Goal: Task Accomplishment & Management: Use online tool/utility

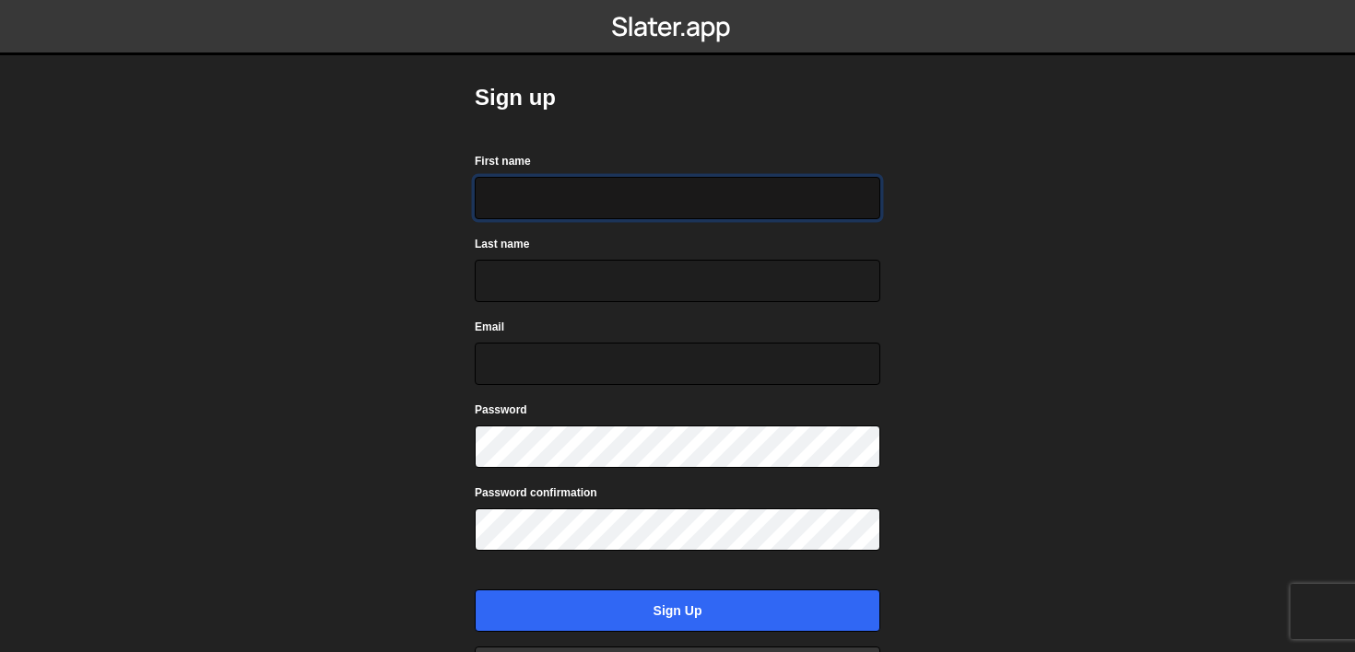
click at [622, 211] on input "First name" at bounding box center [677, 198] width 405 height 42
type input "Joyjeet"
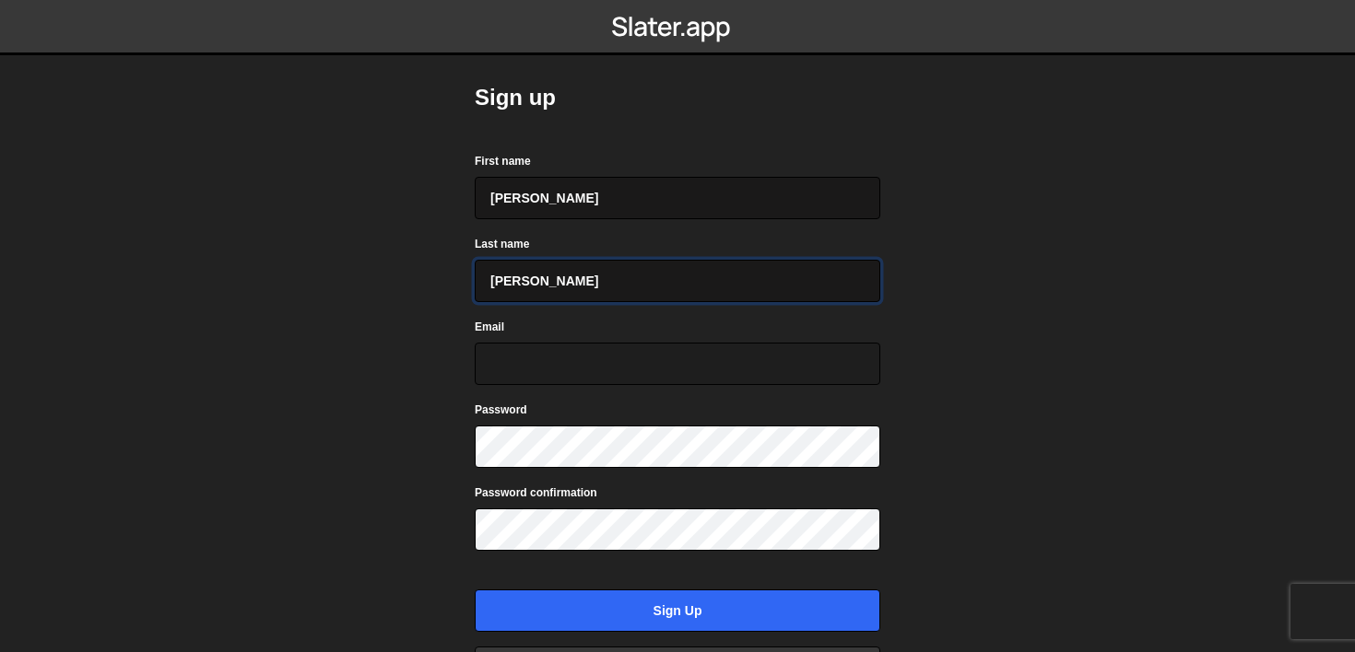
type input "Dan"
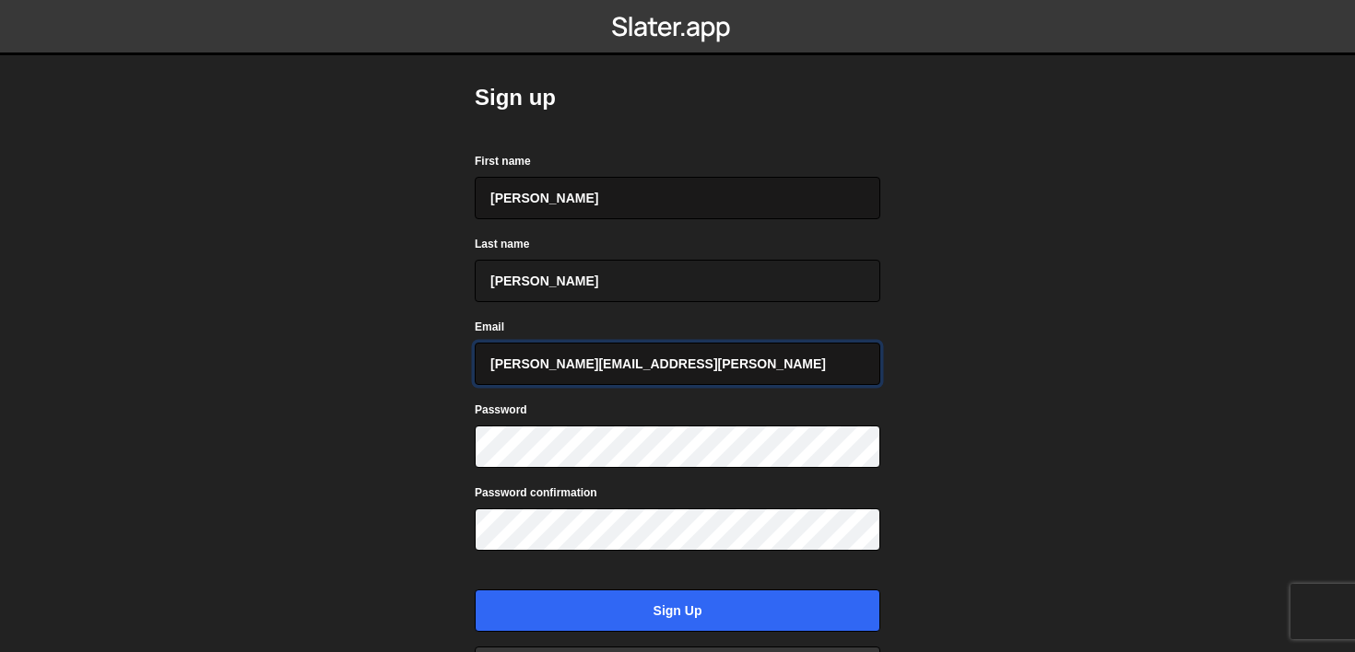
type input "joyjeet.dan@levo.ai"
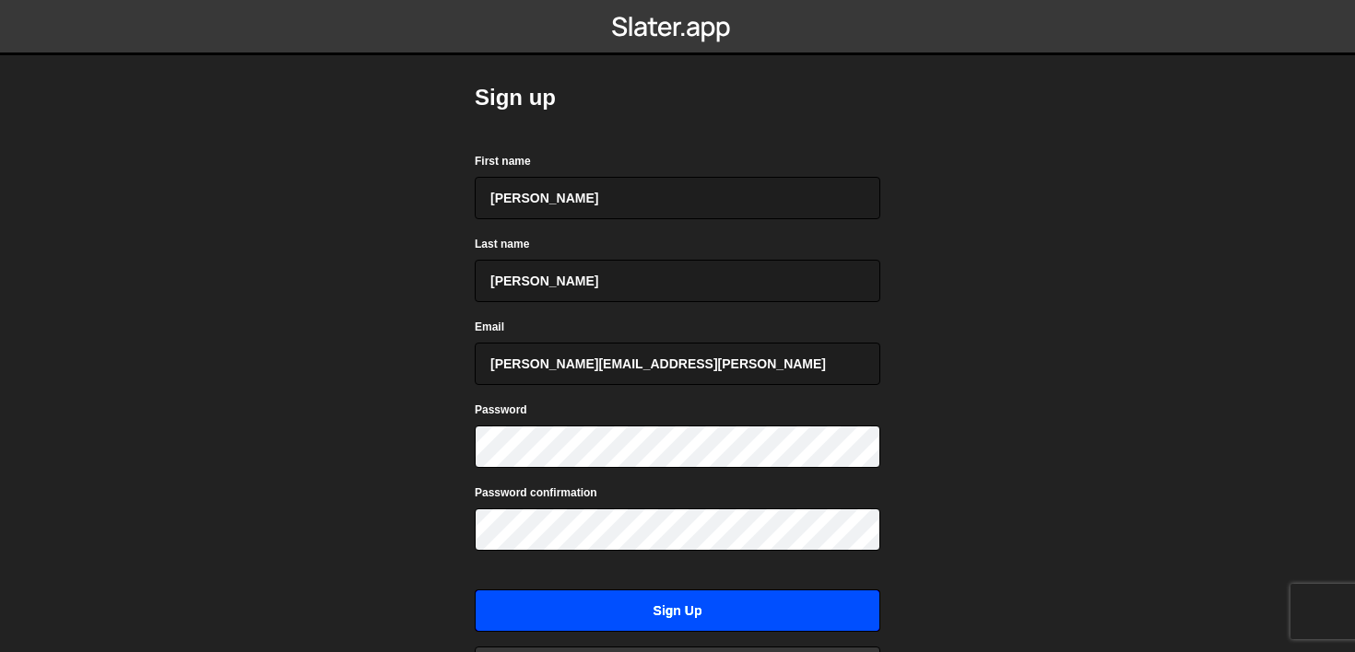
click at [667, 605] on input "Sign up" at bounding box center [677, 611] width 405 height 42
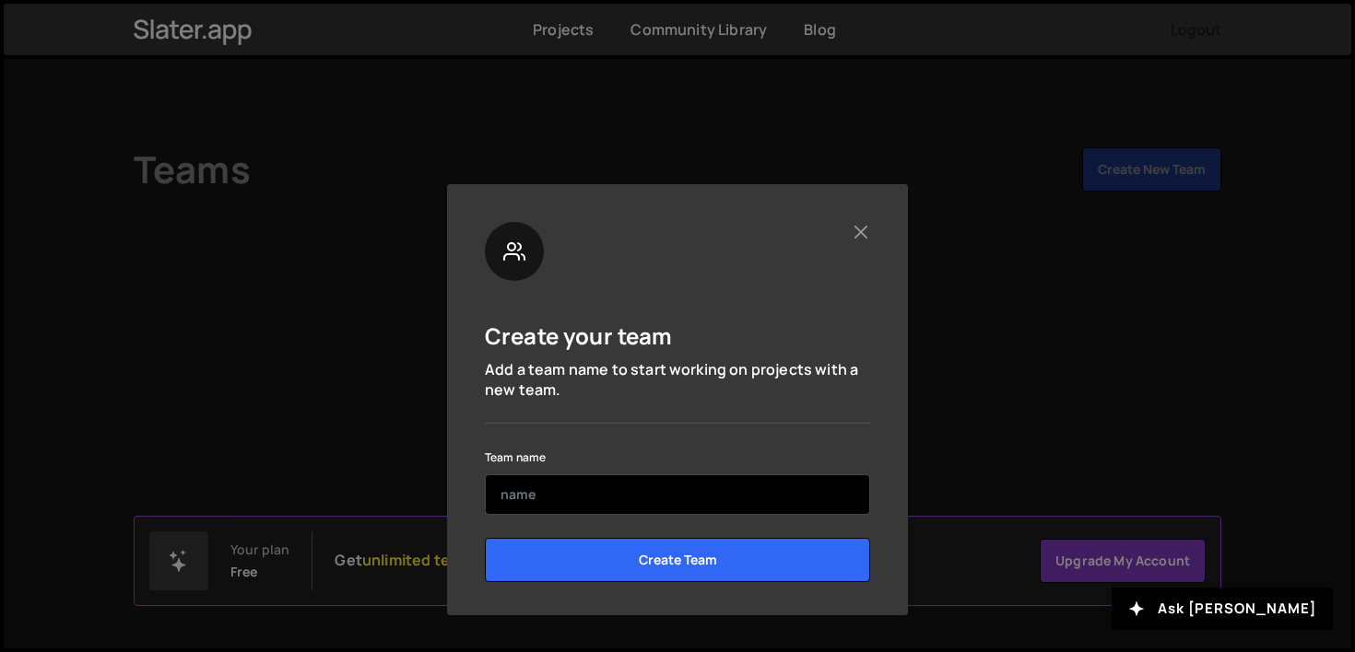
click at [651, 506] on input "text" at bounding box center [677, 495] width 385 height 41
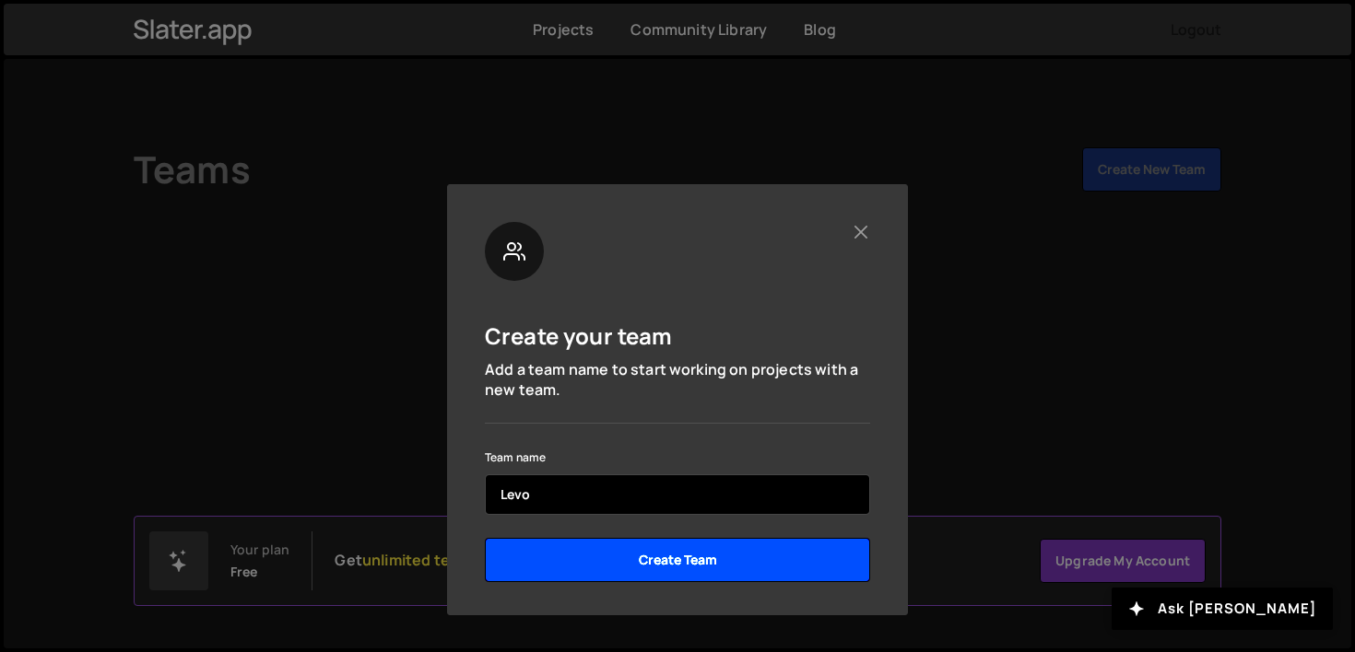
type input "Levo"
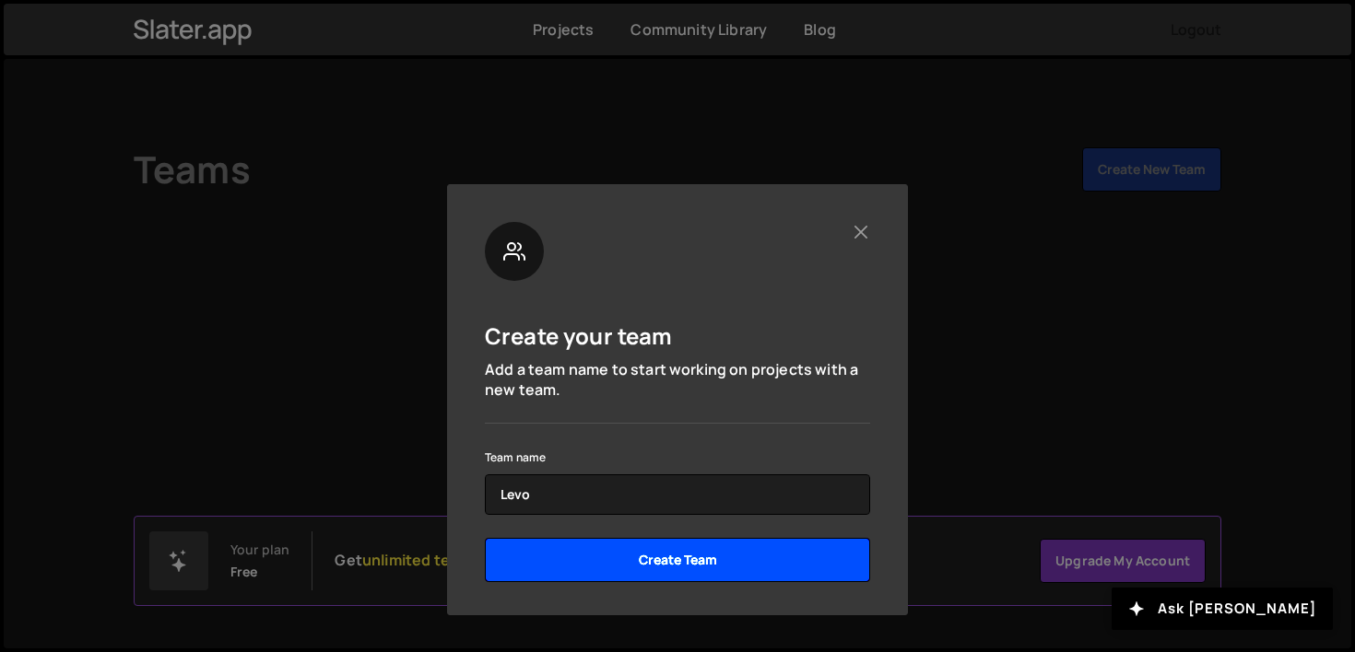
click at [820, 569] on input "Create Team" at bounding box center [677, 560] width 385 height 44
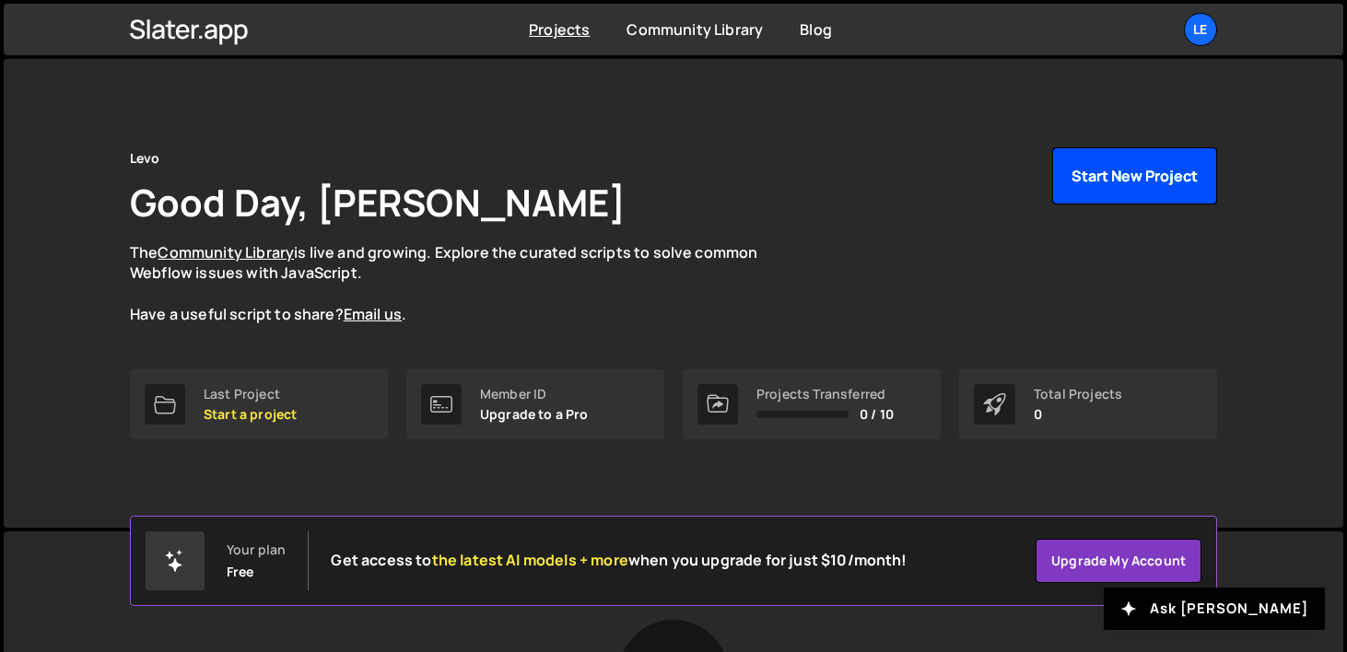
click at [1097, 193] on button "Start New Project" at bounding box center [1134, 175] width 165 height 57
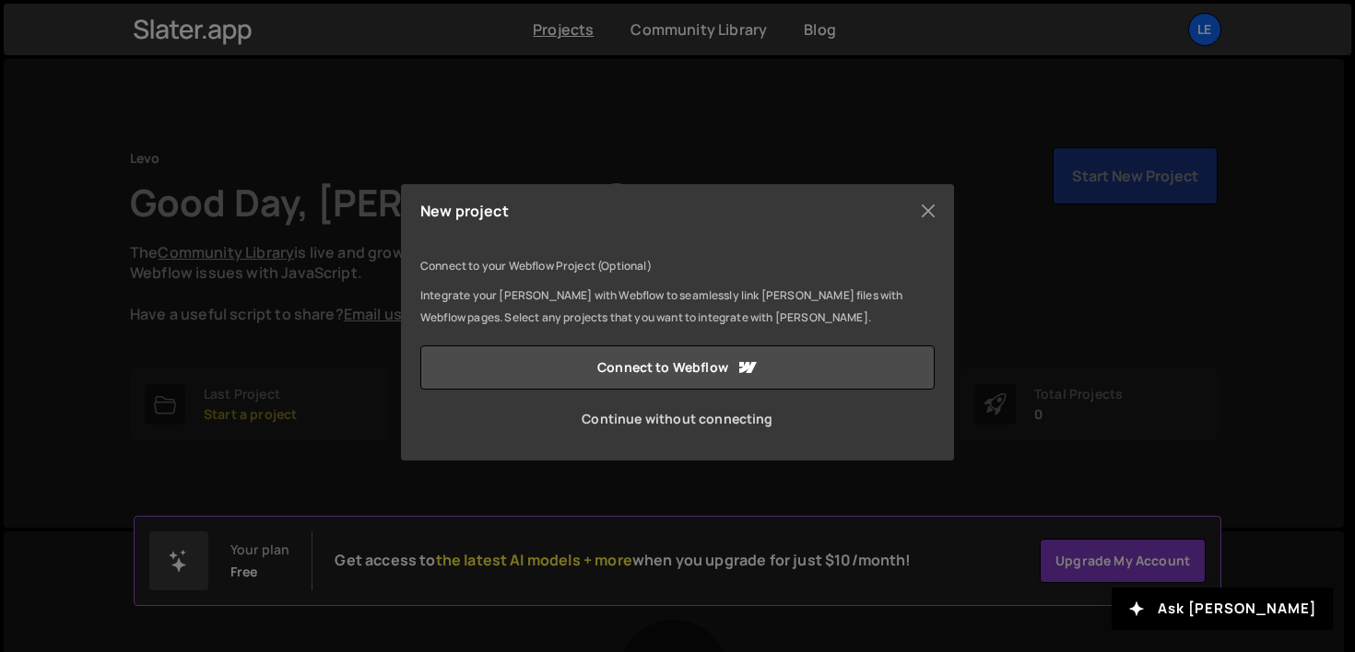
click at [739, 424] on link "Continue without connecting" at bounding box center [677, 419] width 514 height 44
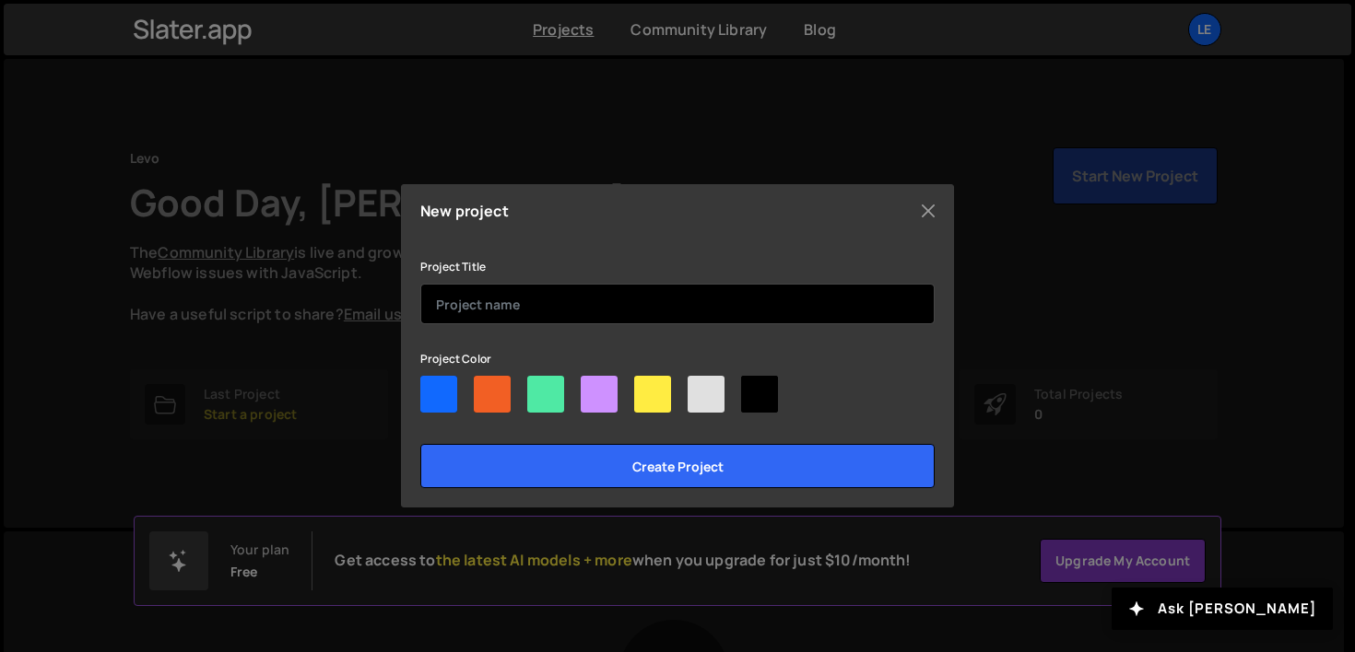
click at [653, 311] on input "text" at bounding box center [677, 304] width 514 height 41
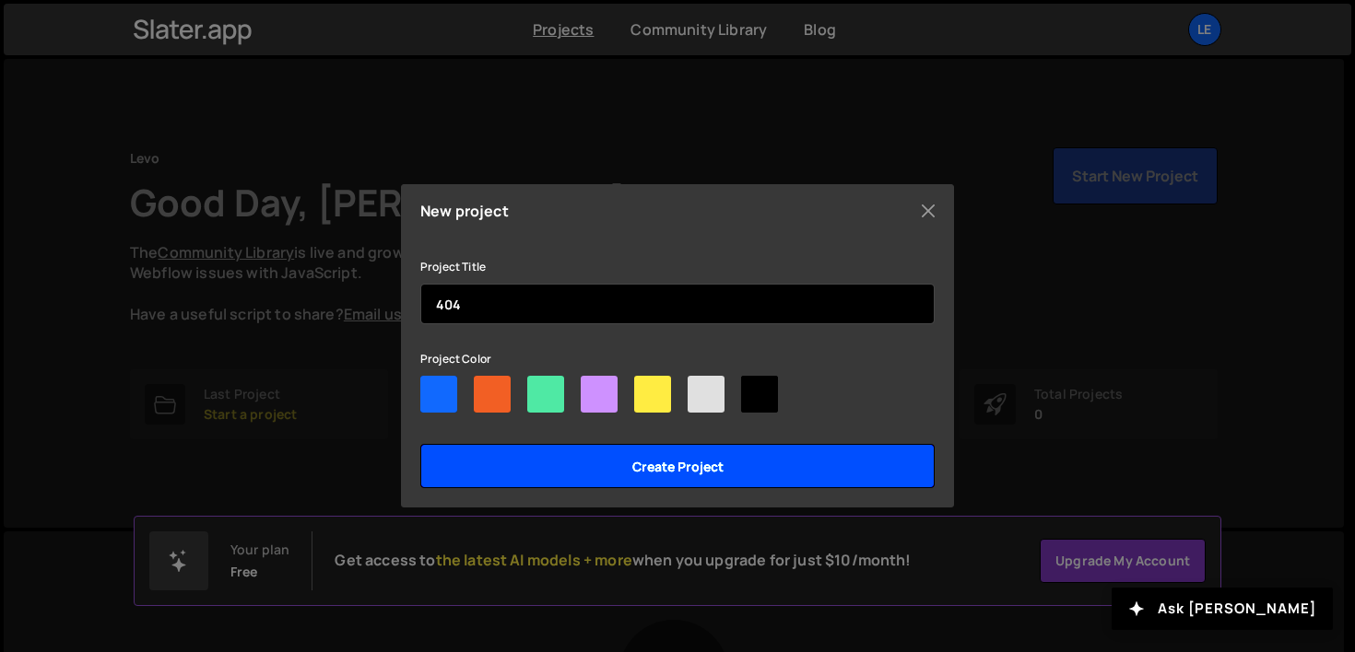
type input "404"
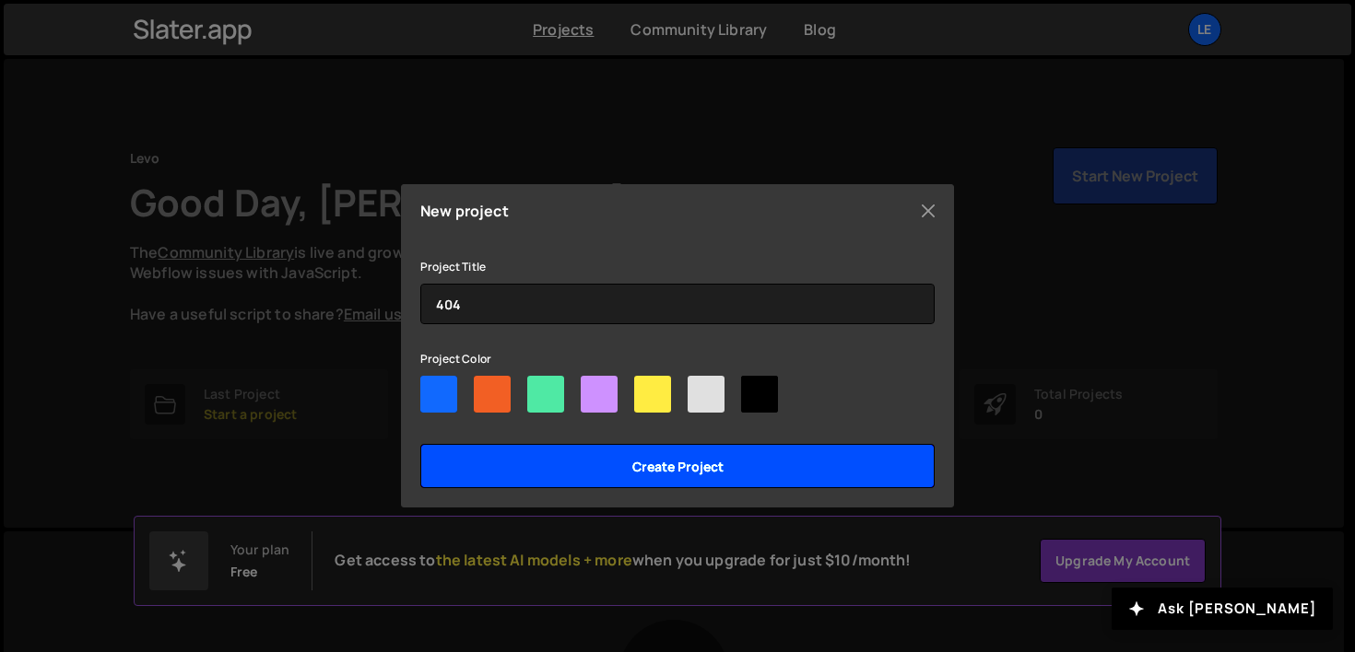
click at [783, 466] on input "Create project" at bounding box center [677, 466] width 514 height 44
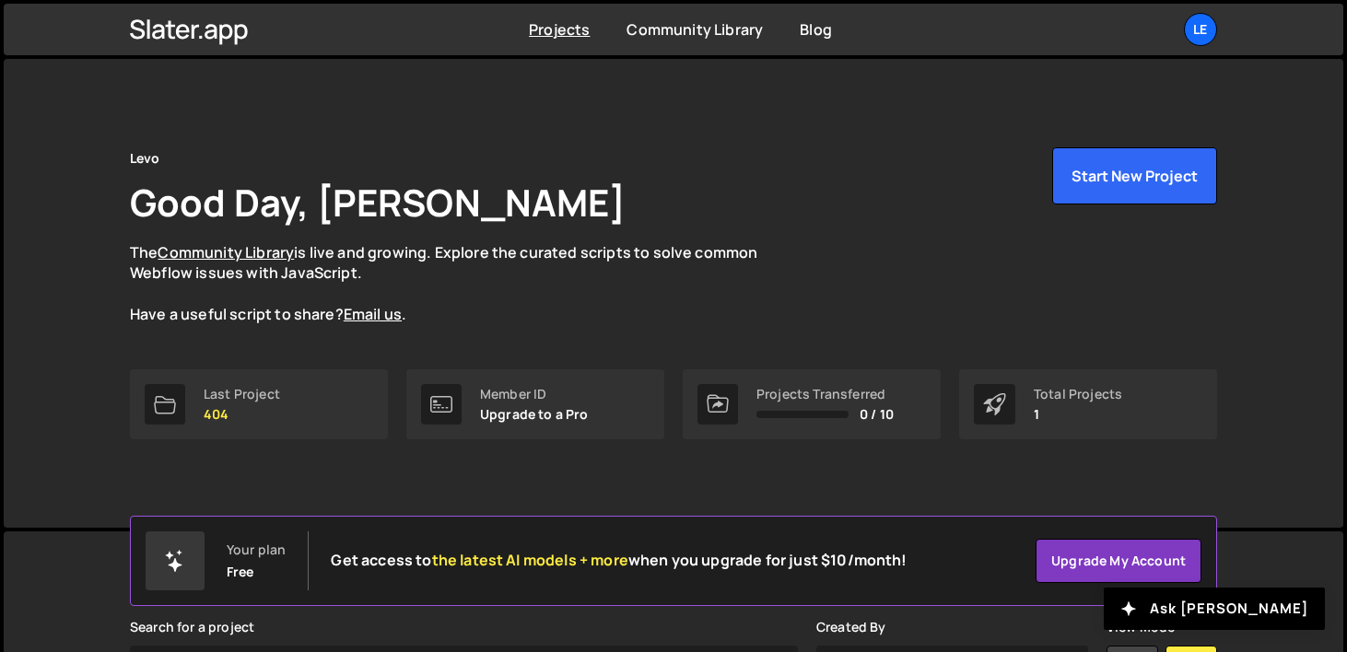
scroll to position [296, 0]
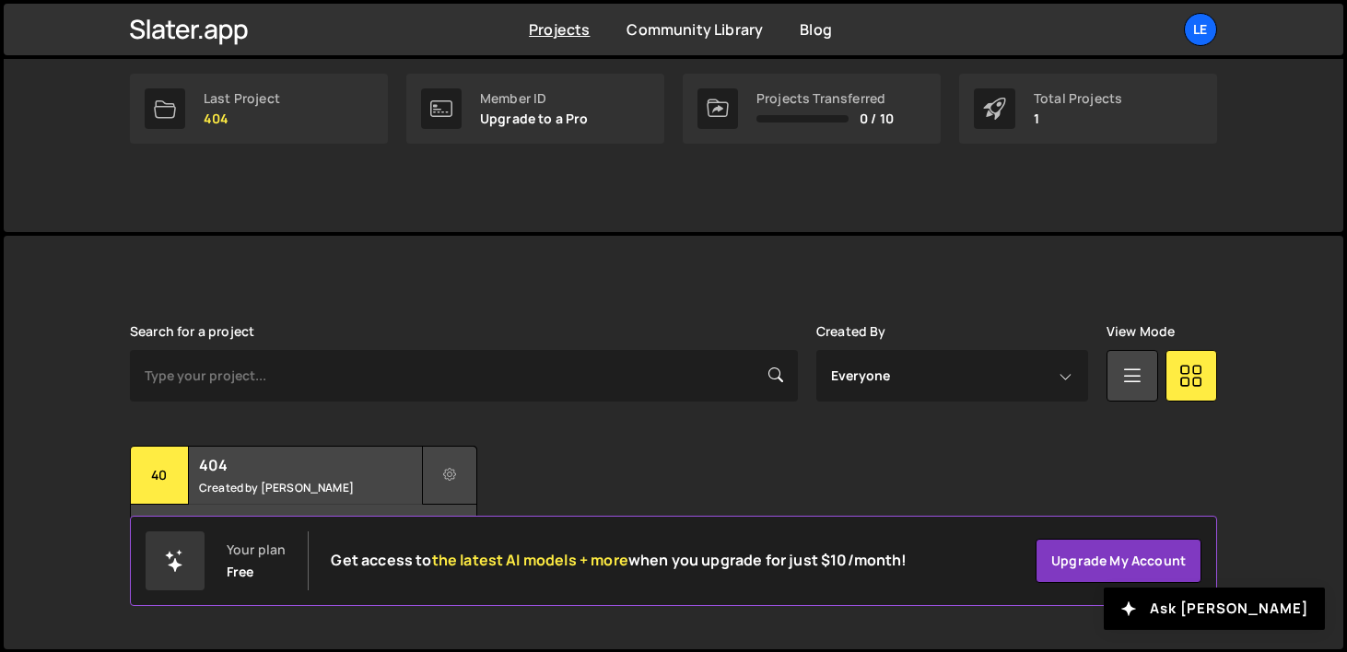
click at [450, 471] on icon at bounding box center [449, 475] width 13 height 18
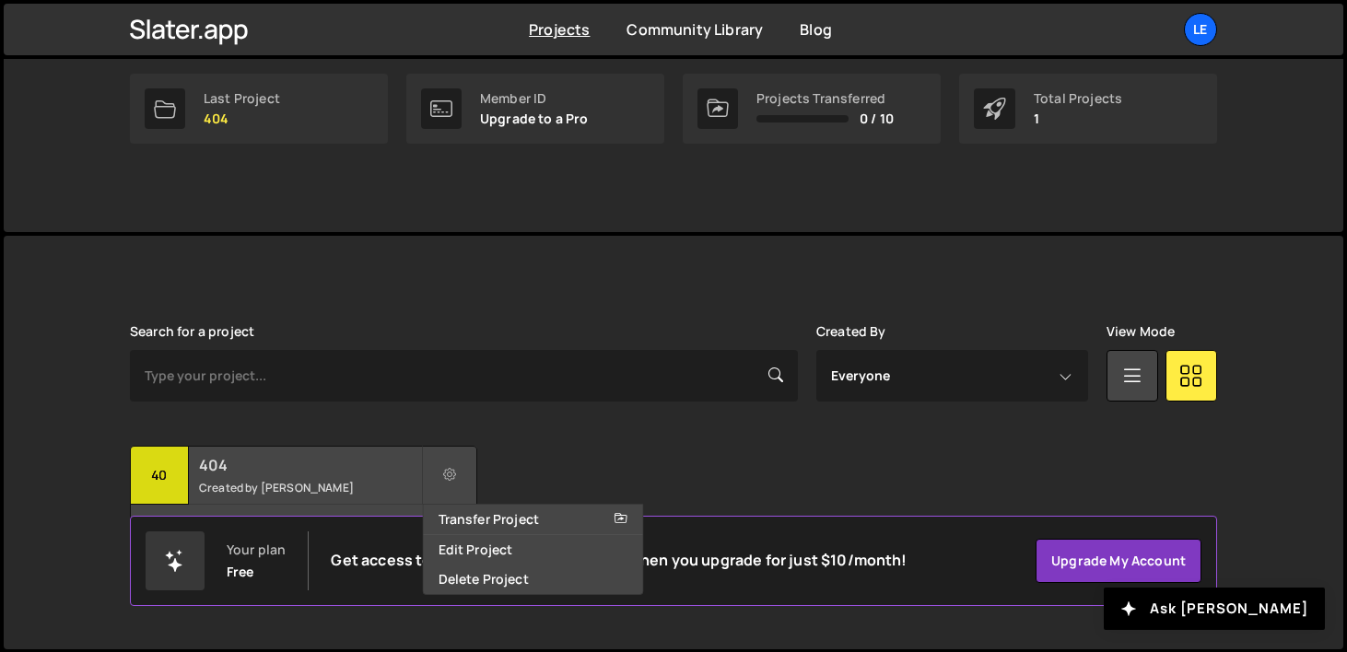
click at [372, 480] on small "Created by Joyjeet Dan" at bounding box center [310, 488] width 222 height 16
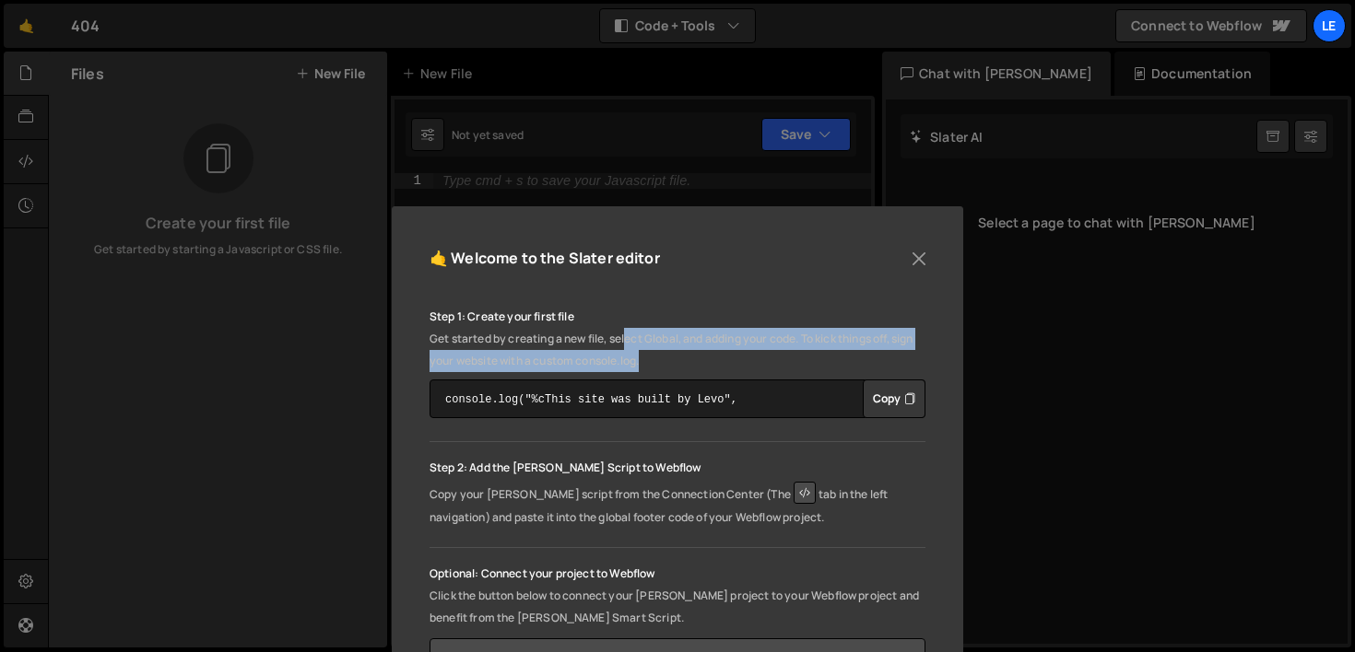
drag, startPoint x: 625, startPoint y: 337, endPoint x: 708, endPoint y: 358, distance: 85.4
click at [708, 358] on p "Get started by creating a new file, select Global, and adding your code. To kic…" at bounding box center [677, 350] width 496 height 44
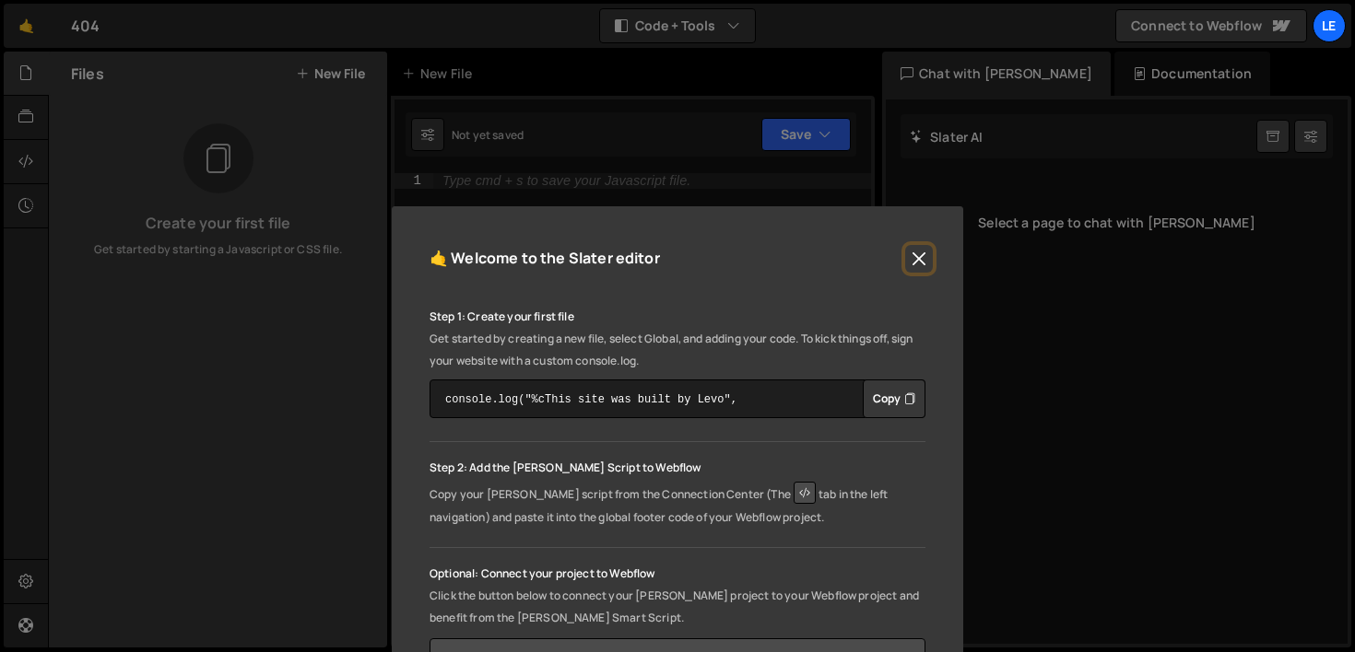
click at [919, 258] on button "Close" at bounding box center [919, 259] width 28 height 28
